Goal: Communication & Community: Answer question/provide support

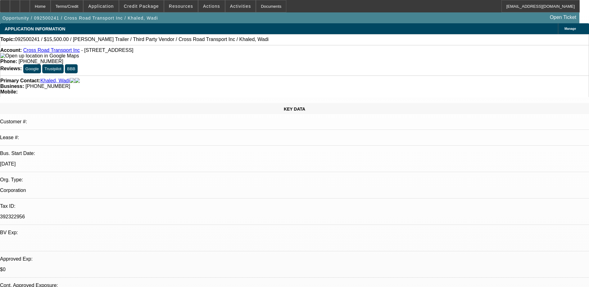
select select "0"
select select "0.1"
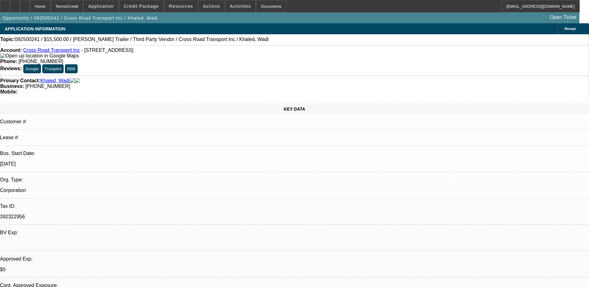
select select "0"
select select "1"
select select "2"
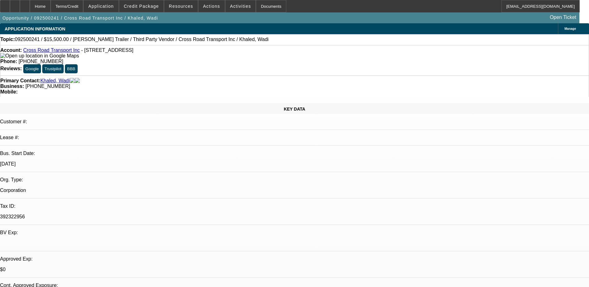
select select "5"
select select "1"
select select "4"
select select "1"
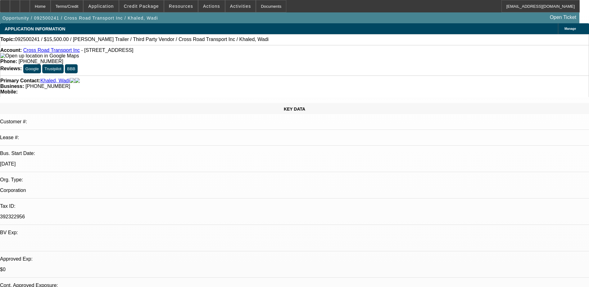
select select "2"
select select "5"
click at [154, 7] on span "Credit Package" at bounding box center [141, 6] width 35 height 5
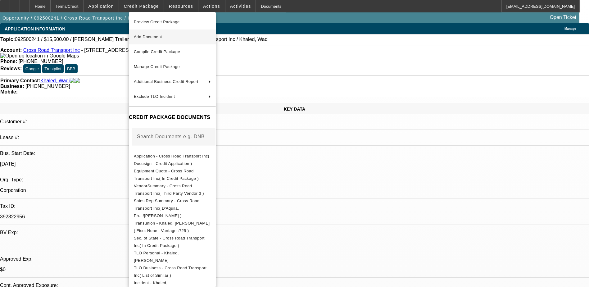
click at [179, 39] on span "Add Document" at bounding box center [172, 36] width 77 height 7
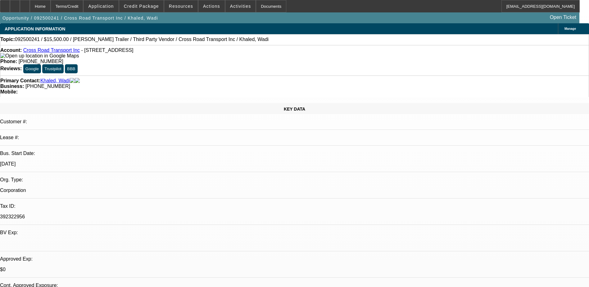
radio input "true"
drag, startPoint x: 482, startPoint y: 119, endPoint x: 478, endPoint y: 120, distance: 3.8
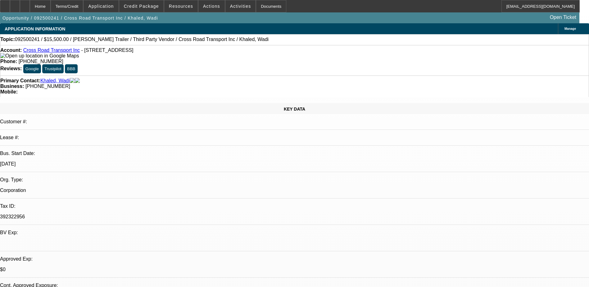
paste textarea "uhammad Dahabreh"
type textarea "Seller Information: Vesta Express Inc., Muhammad (Mike) Dahabreh, 708-800-9000"
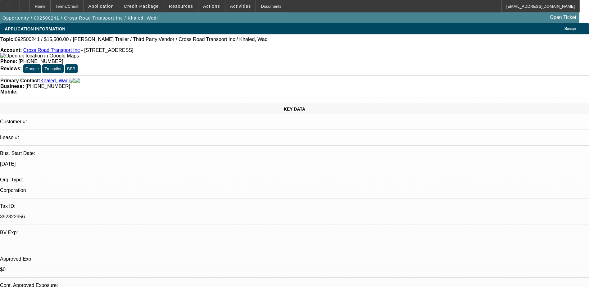
radio input "true"
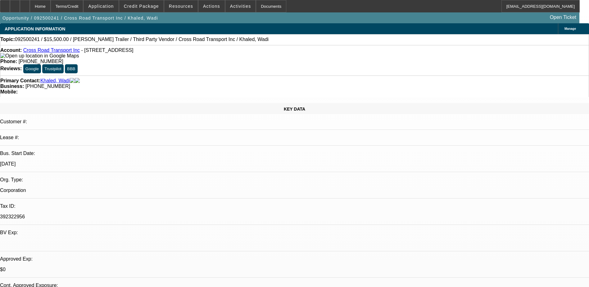
click at [30, 5] on div at bounding box center [25, 6] width 10 height 12
select select "0"
select select "0.1"
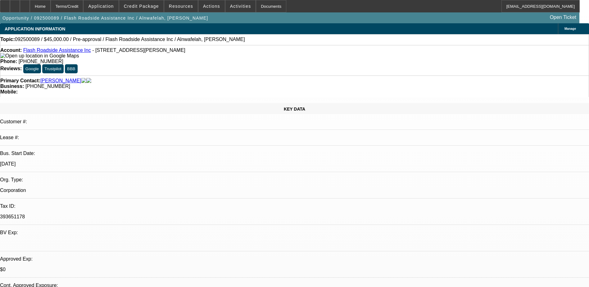
select select "4"
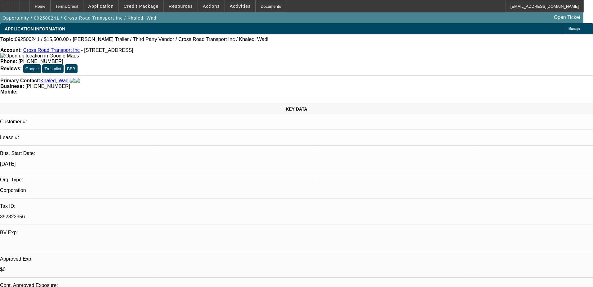
select select "0"
select select "2"
select select "0"
select select "5"
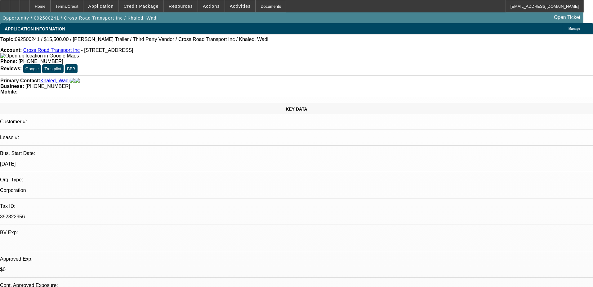
select select "0"
select select "0.1"
select select "4"
select select "0"
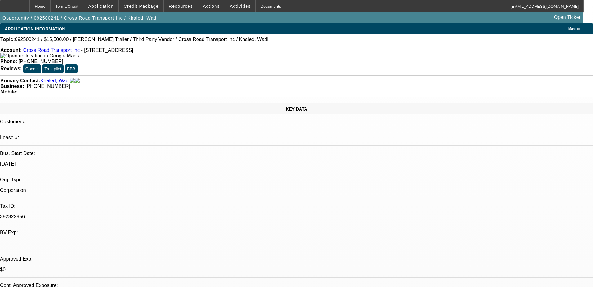
select select "2"
select select "0"
select select "5"
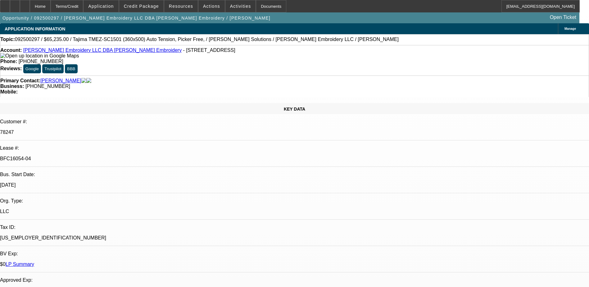
select select "0"
select select "2"
select select "0"
select select "2"
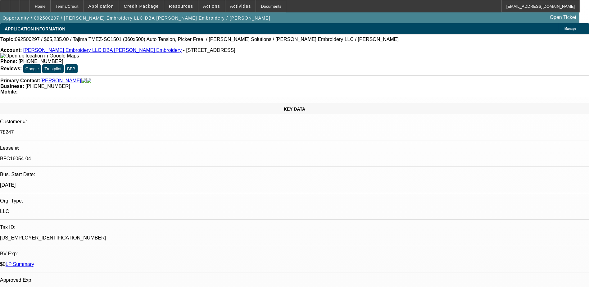
select select "0"
select select "2"
select select "0"
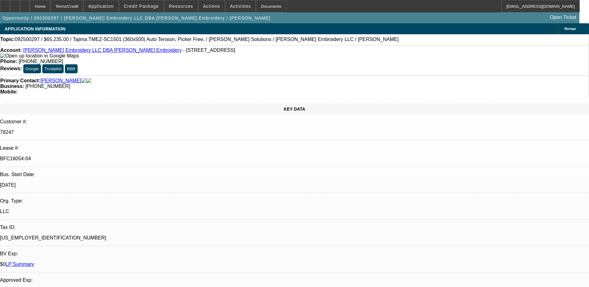
select select "2"
select select "0"
select select "1"
select select "2"
select select "6"
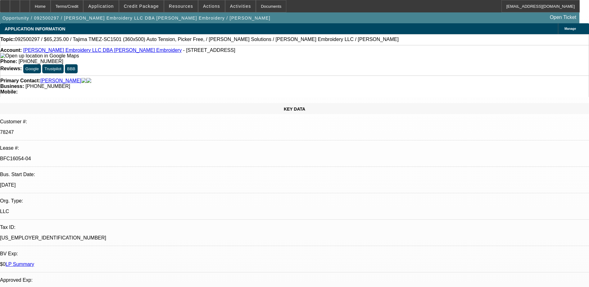
select select "1"
select select "2"
select select "6"
select select "1"
select select "2"
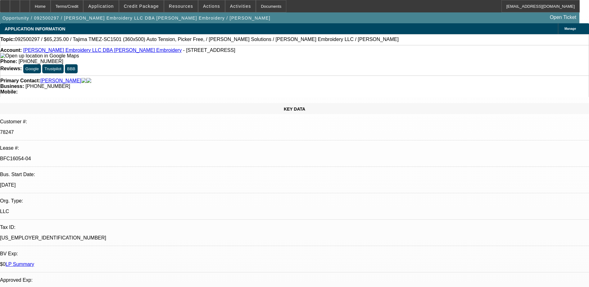
select select "6"
select select "1"
select select "2"
select select "6"
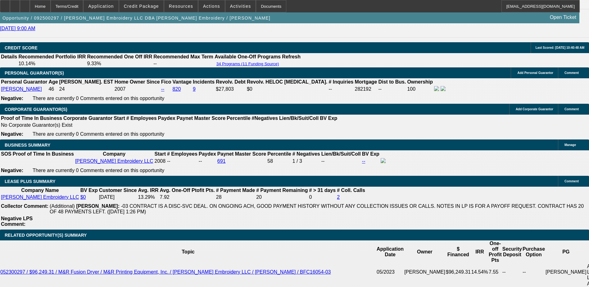
scroll to position [962, 0]
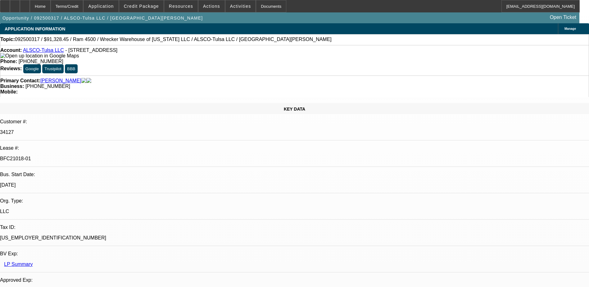
select select "0"
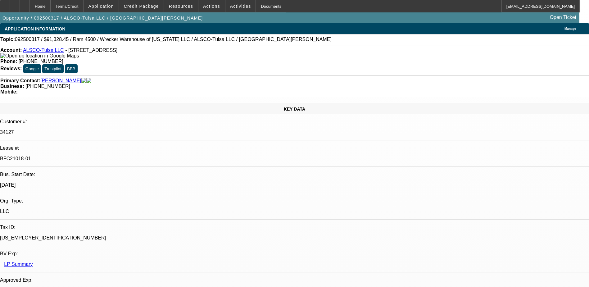
select select "0"
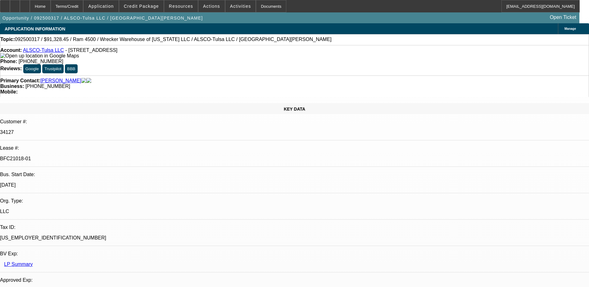
select select "0"
select select "1"
select select "6"
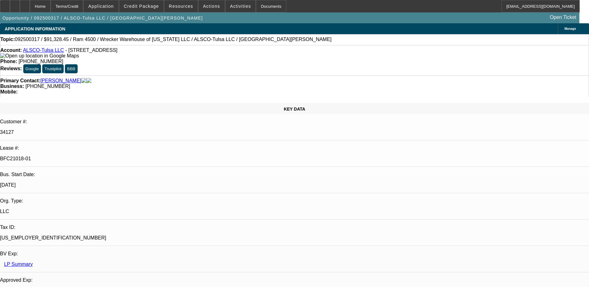
select select "1"
select select "6"
select select "1"
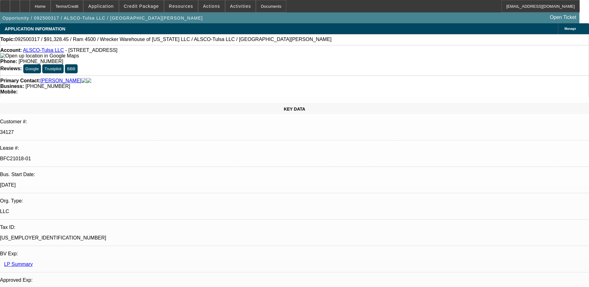
select select "6"
select select "1"
select select "6"
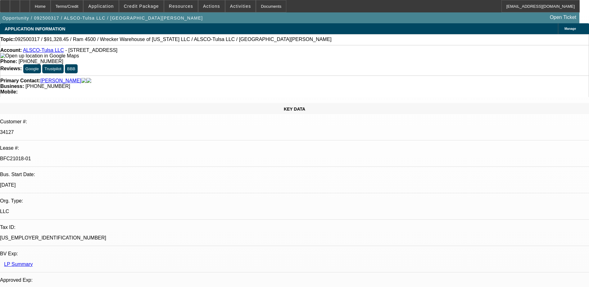
drag, startPoint x: 464, startPoint y: 205, endPoint x: 515, endPoint y: 206, distance: 50.9
drag, startPoint x: 515, startPoint y: 206, endPoint x: 448, endPoint y: 217, distance: 68.0
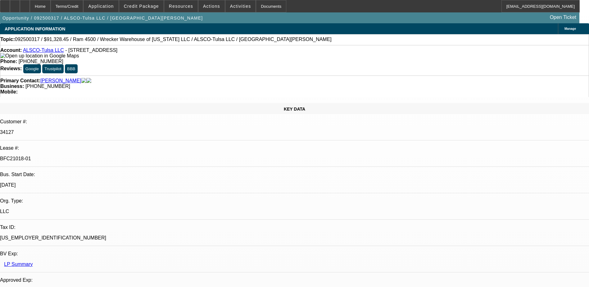
drag, startPoint x: 439, startPoint y: 217, endPoint x: 498, endPoint y: 217, distance: 58.6
drag, startPoint x: 498, startPoint y: 217, endPoint x: 487, endPoint y: 218, distance: 10.4
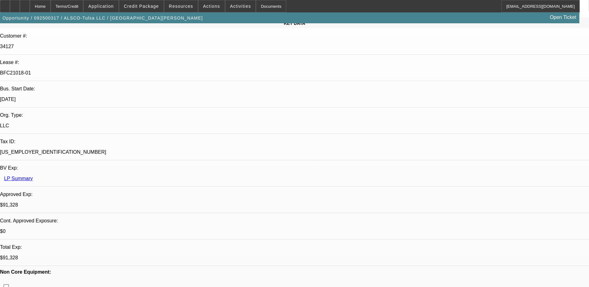
scroll to position [186, 0]
